Goal: Task Accomplishment & Management: Manage account settings

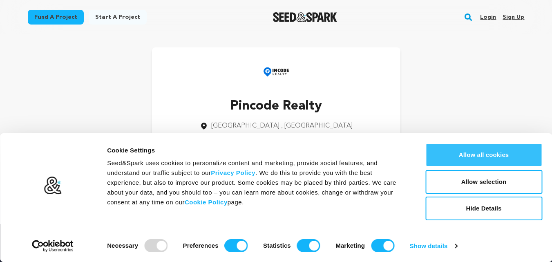
click at [501, 159] on button "Allow all cookies" at bounding box center [483, 155] width 117 height 24
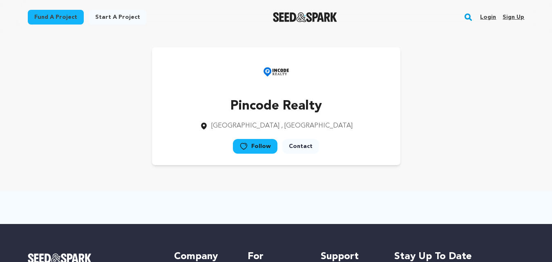
click at [492, 17] on link "Login" at bounding box center [488, 17] width 16 height 13
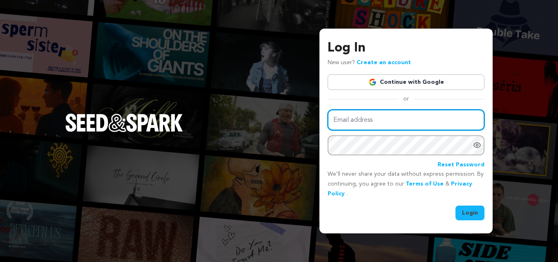
click at [383, 121] on input "Email address" at bounding box center [406, 119] width 157 height 21
type input "pincoderealty1@gmail.com"
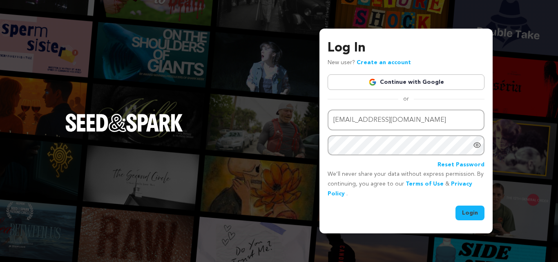
click at [471, 214] on button "Login" at bounding box center [470, 212] width 29 height 15
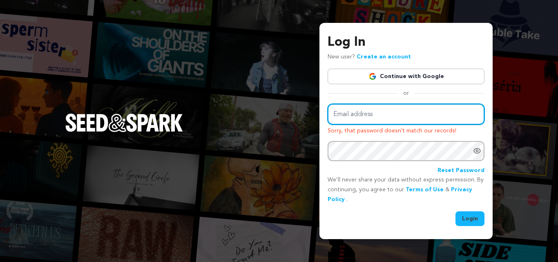
click at [360, 118] on input "Email address" at bounding box center [406, 114] width 157 height 21
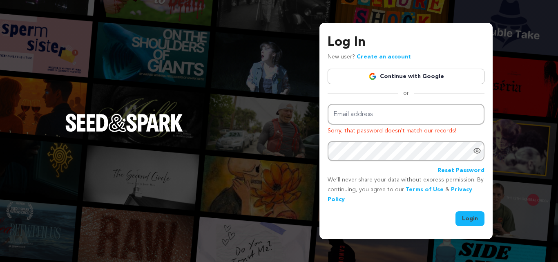
click at [366, 99] on div "Log In New user? Create an account Continue with Google or Email address Sorry,…" at bounding box center [406, 129] width 157 height 193
click at [454, 169] on link "Reset Password" at bounding box center [461, 171] width 47 height 10
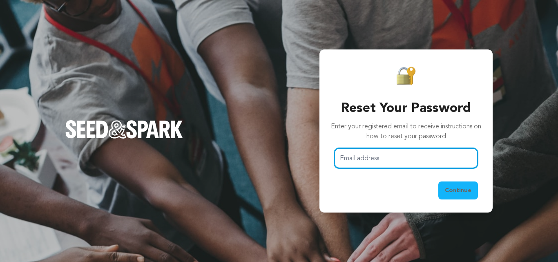
click at [380, 150] on input "Email address" at bounding box center [406, 158] width 144 height 21
type input "[EMAIL_ADDRESS][DOMAIN_NAME]"
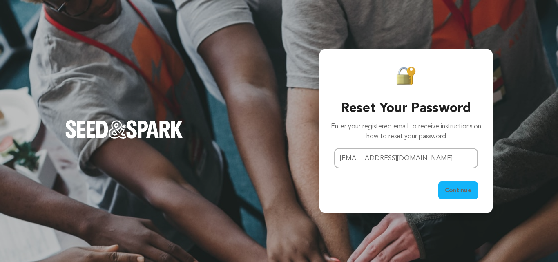
click at [456, 189] on span "Continue" at bounding box center [458, 190] width 27 height 8
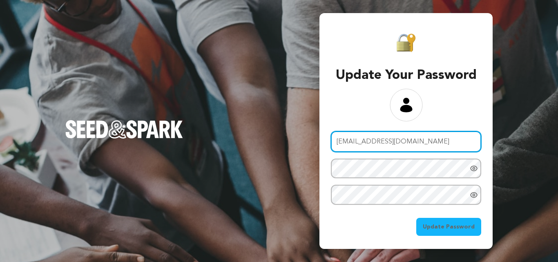
click at [357, 141] on input "[EMAIL_ADDRESS][DOMAIN_NAME]" at bounding box center [406, 141] width 150 height 21
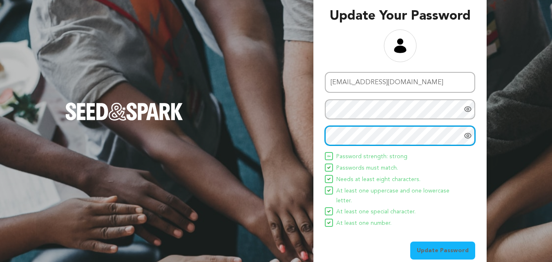
scroll to position [47, 0]
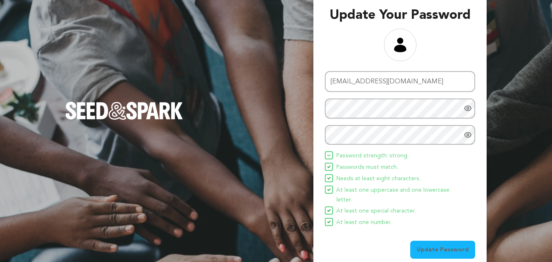
click at [438, 246] on span "Update Password" at bounding box center [443, 250] width 52 height 8
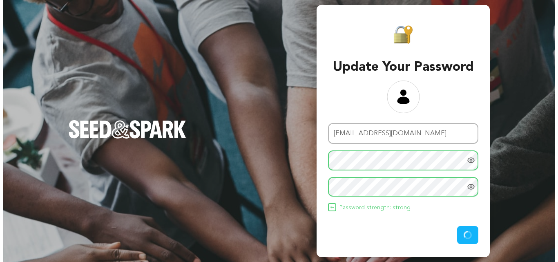
scroll to position [0, 0]
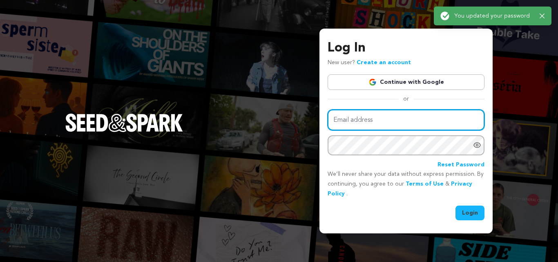
click at [374, 123] on input "Email address" at bounding box center [406, 119] width 157 height 21
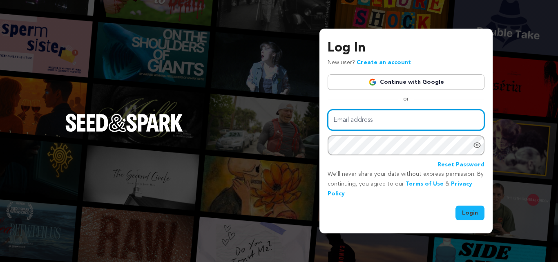
type input "pincoderealty1@gmail.com"
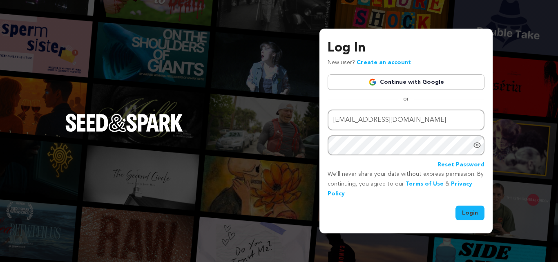
click at [471, 210] on button "Login" at bounding box center [470, 212] width 29 height 15
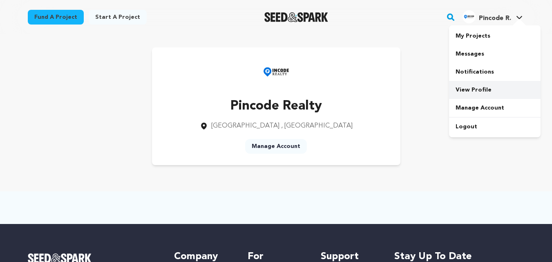
click at [474, 89] on link "View Profile" at bounding box center [495, 90] width 92 height 18
click at [280, 147] on link "Manage Account" at bounding box center [276, 146] width 62 height 15
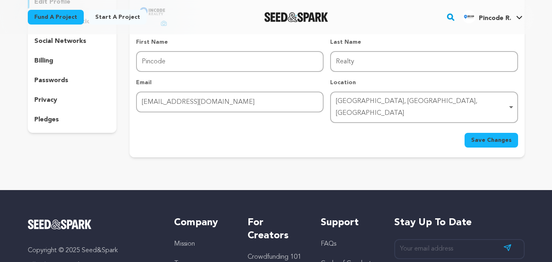
scroll to position [82, 0]
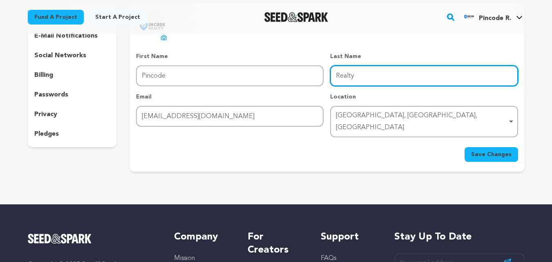
click at [369, 80] on input "Realty" at bounding box center [424, 75] width 188 height 21
type input "Realty LLP"
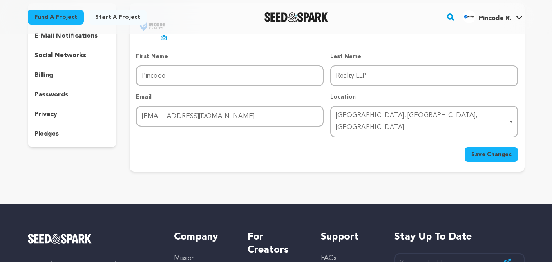
click at [331, 150] on div "Save Changes" at bounding box center [327, 154] width 382 height 15
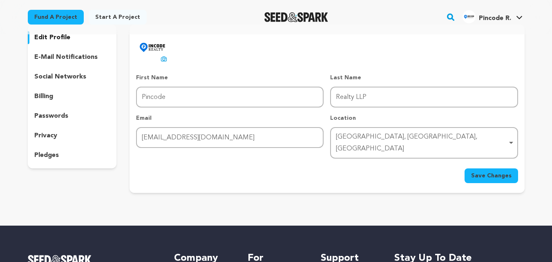
scroll to position [41, 0]
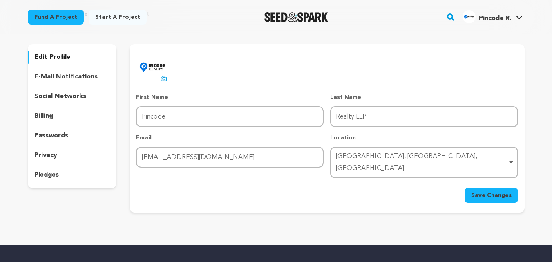
click at [487, 191] on span "Save Changes" at bounding box center [491, 195] width 40 height 8
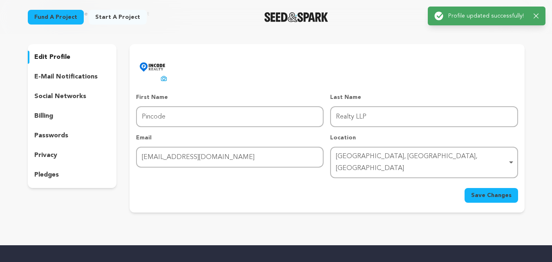
click at [57, 94] on p "social networks" at bounding box center [60, 97] width 52 height 10
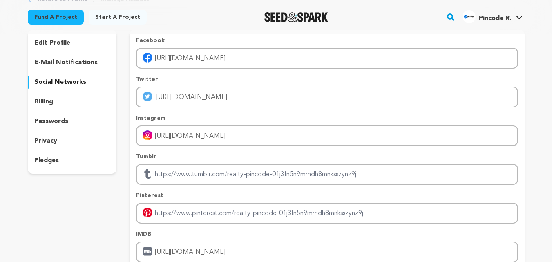
scroll to position [41, 0]
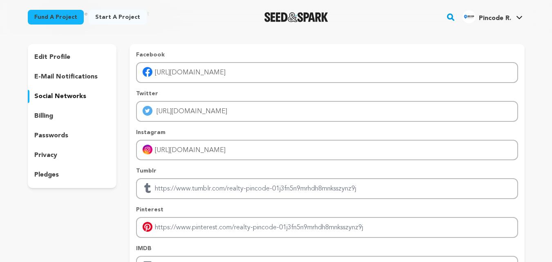
click at [48, 118] on p "billing" at bounding box center [43, 116] width 19 height 10
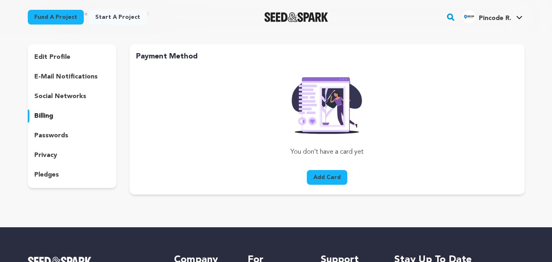
click at [42, 98] on p "social networks" at bounding box center [60, 97] width 52 height 10
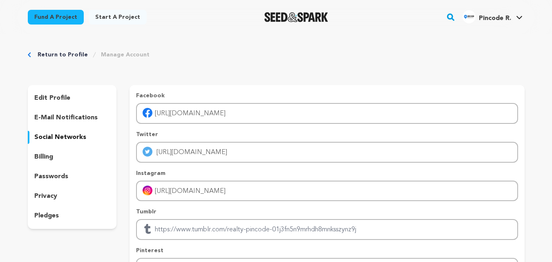
click at [63, 97] on p "edit profile" at bounding box center [52, 98] width 36 height 10
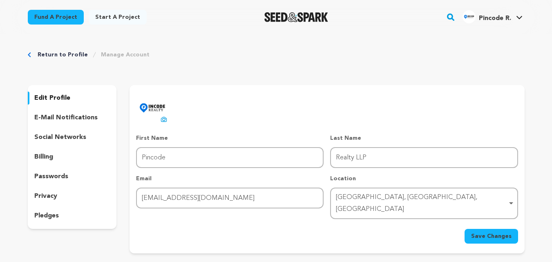
click at [47, 201] on p "privacy" at bounding box center [45, 196] width 23 height 10
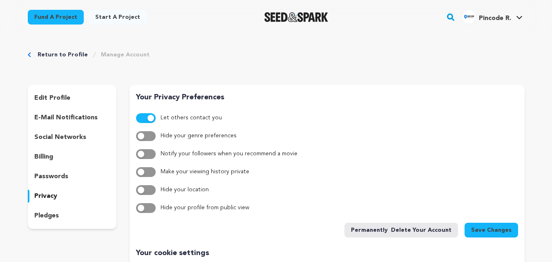
click at [58, 98] on p "edit profile" at bounding box center [52, 98] width 36 height 10
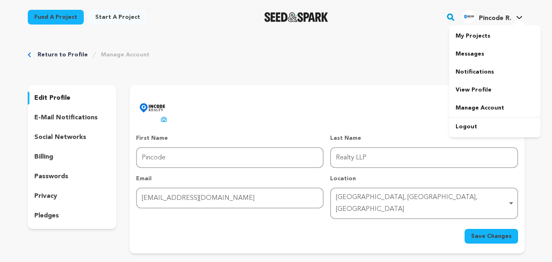
click at [518, 18] on icon at bounding box center [519, 17] width 6 height 3
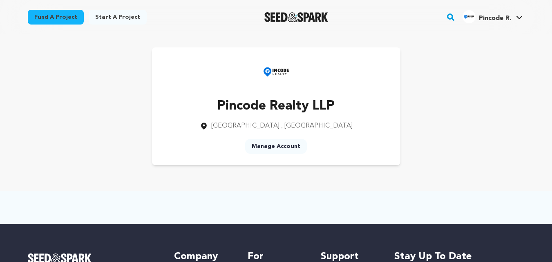
click at [275, 148] on link "Manage Account" at bounding box center [276, 146] width 62 height 15
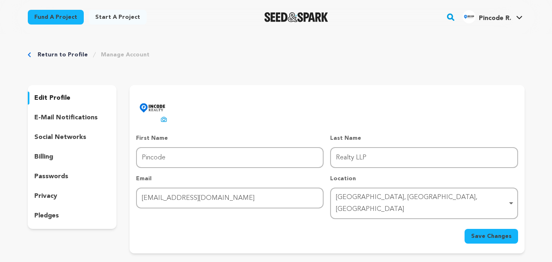
click at [71, 135] on p "social networks" at bounding box center [60, 137] width 52 height 10
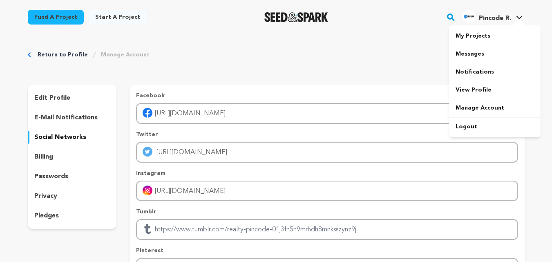
click at [497, 21] on span "Pincode R." at bounding box center [495, 18] width 32 height 7
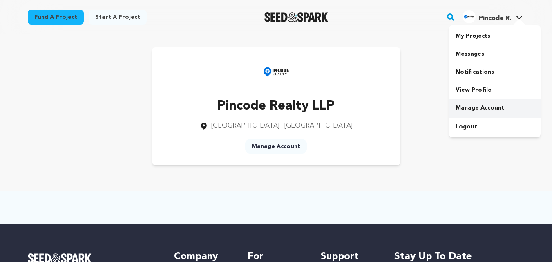
click at [478, 107] on link "Manage Account" at bounding box center [495, 108] width 92 height 18
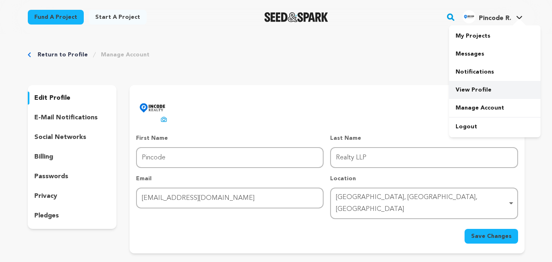
click at [478, 91] on link "View Profile" at bounding box center [495, 90] width 92 height 18
